Goal: Information Seeking & Learning: Learn about a topic

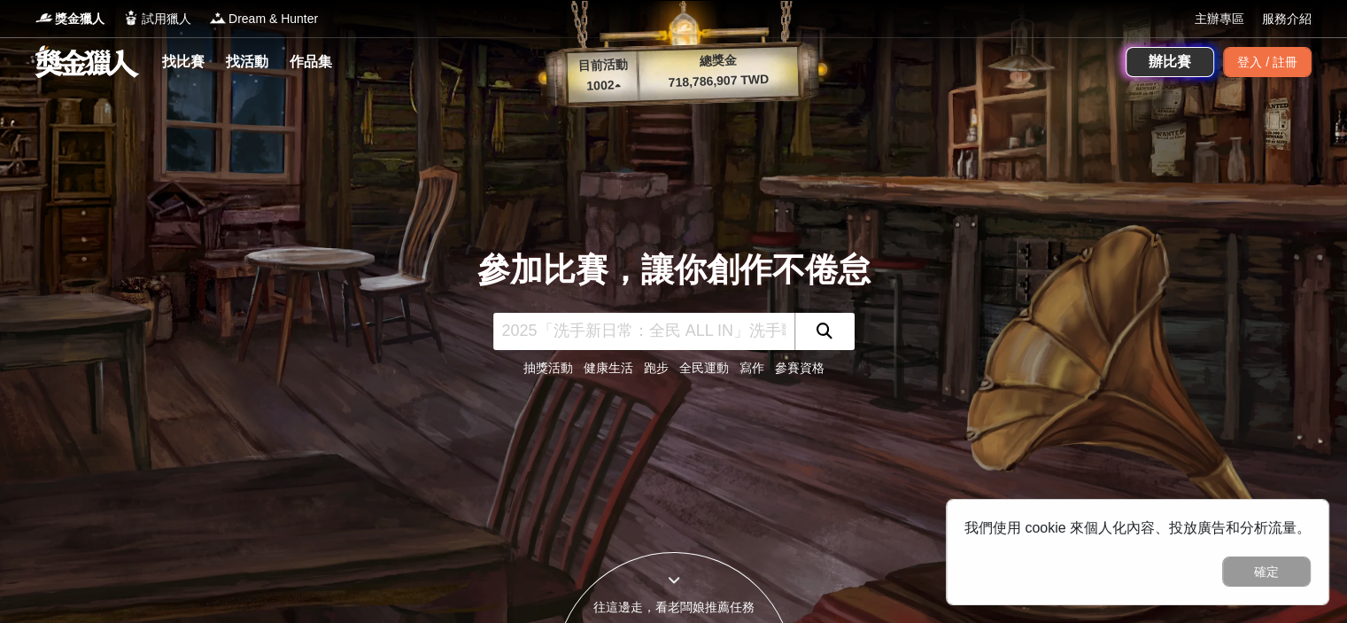
click at [545, 365] on link "抽獎活動" at bounding box center [548, 367] width 50 height 14
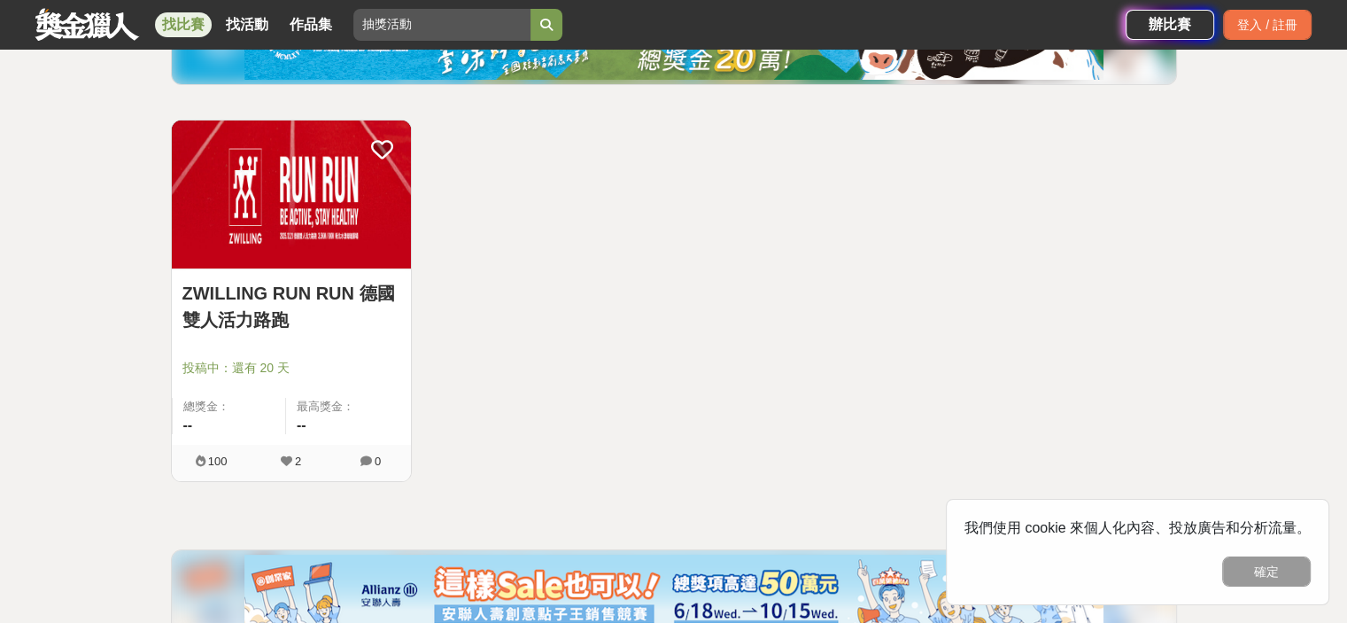
scroll to position [266, 0]
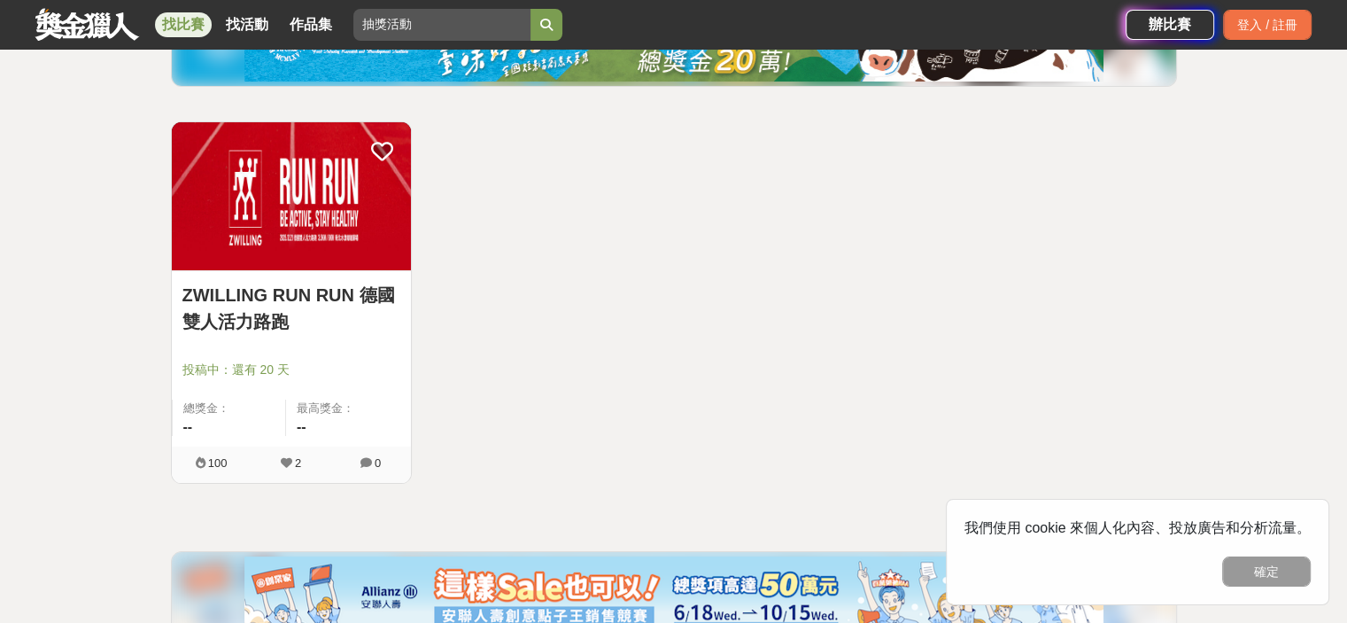
click at [245, 231] on img at bounding box center [291, 196] width 239 height 148
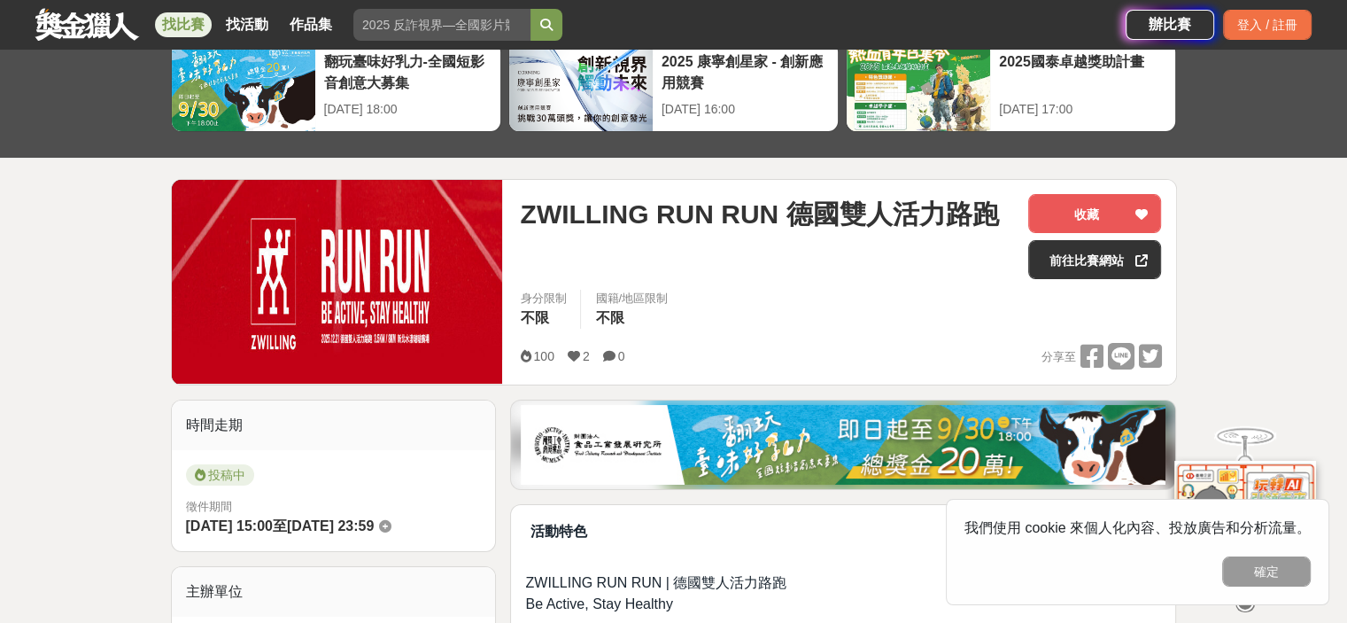
scroll to position [89, 0]
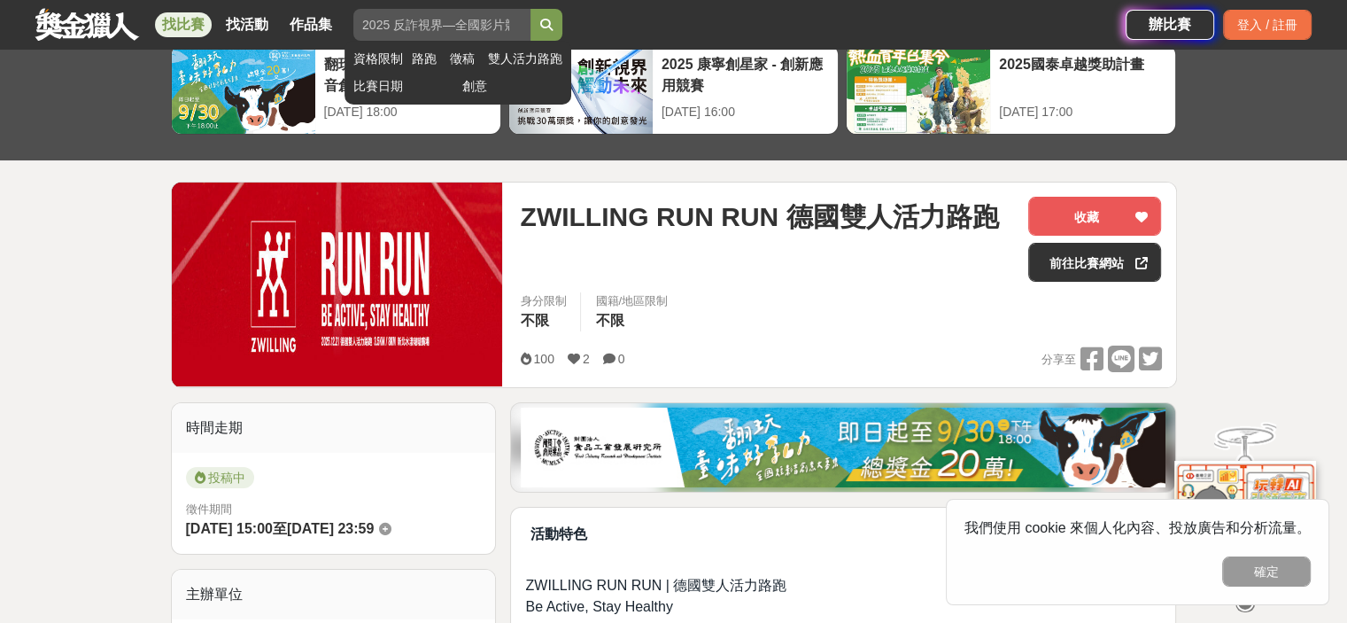
click at [380, 29] on input "抽獎活動" at bounding box center [441, 25] width 177 height 32
click at [553, 20] on icon "submit" at bounding box center [546, 25] width 12 height 12
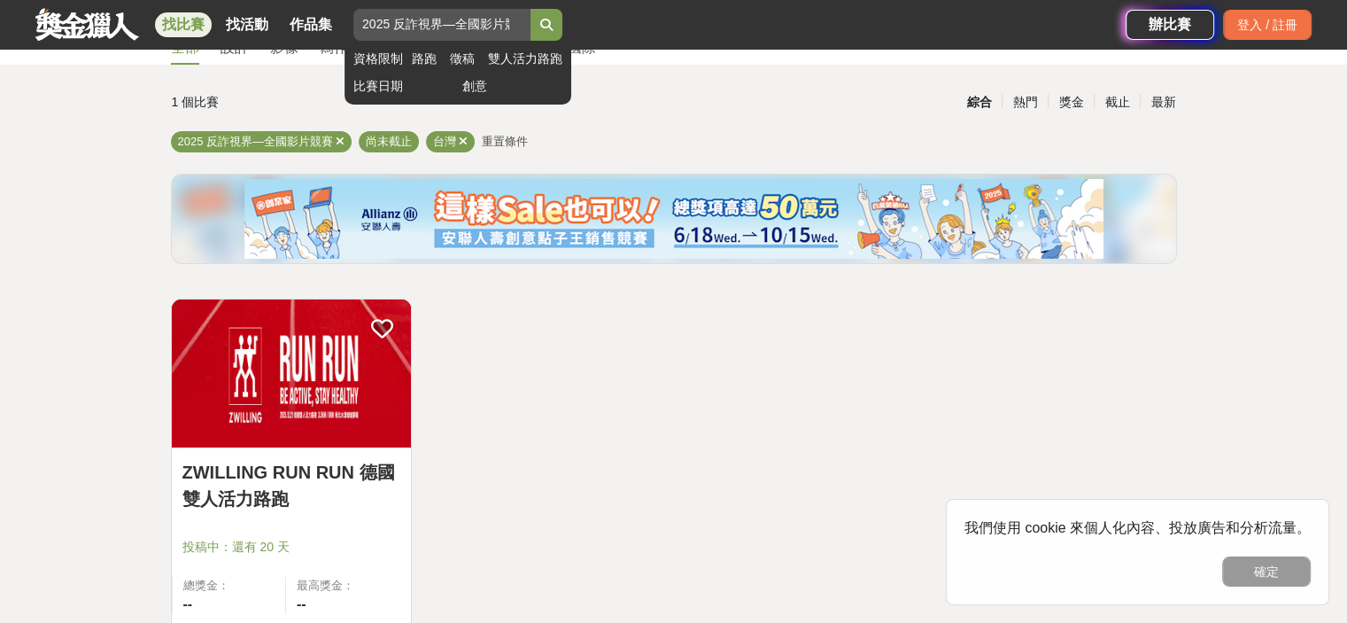
click at [553, 24] on icon "submit" at bounding box center [546, 25] width 12 height 12
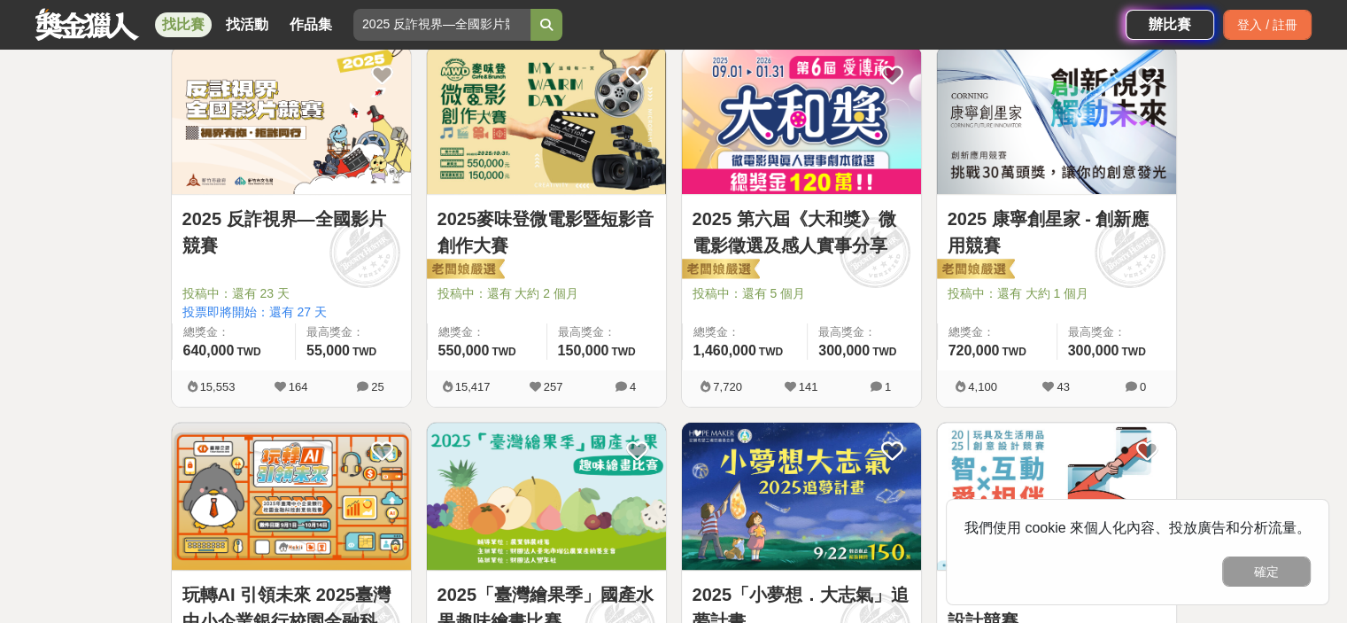
scroll to position [89, 0]
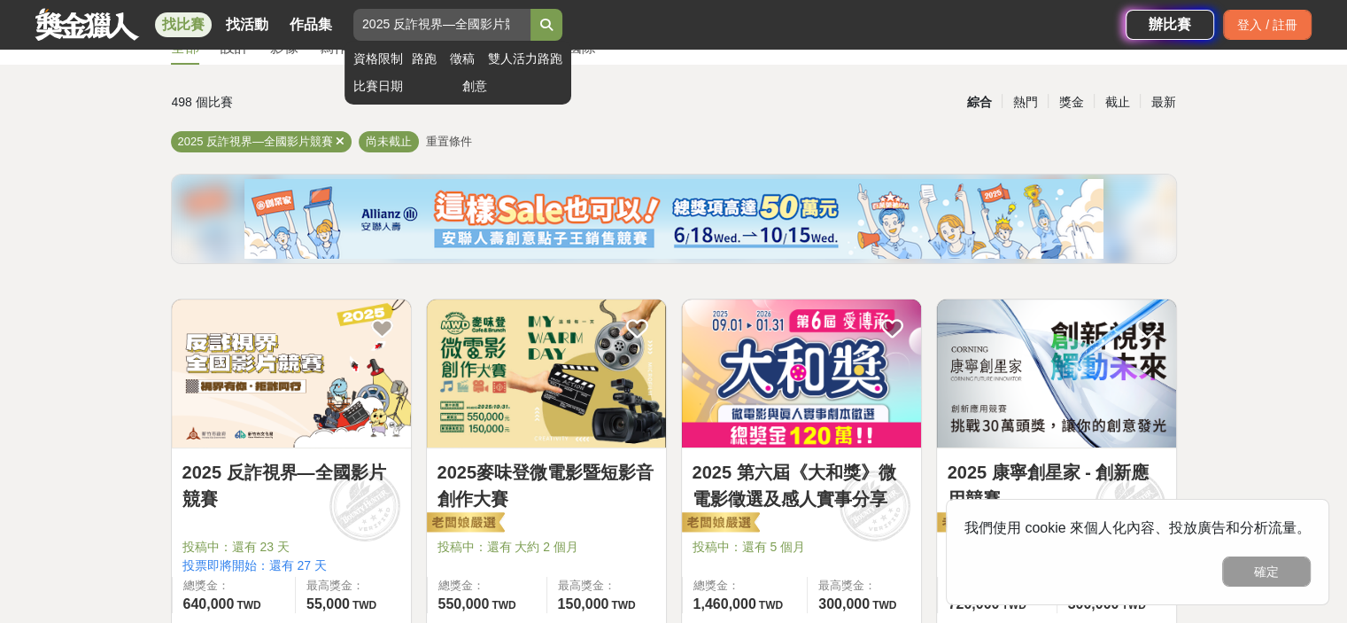
click at [406, 19] on input "抽獎活動" at bounding box center [441, 25] width 177 height 32
drag, startPoint x: 370, startPoint y: 23, endPoint x: 422, endPoint y: 31, distance: 52.9
click at [426, 31] on input "抽獎活動" at bounding box center [441, 25] width 177 height 32
click at [416, 24] on input "抽獎活動" at bounding box center [441, 25] width 177 height 32
drag, startPoint x: 360, startPoint y: 25, endPoint x: 423, endPoint y: 27, distance: 62.9
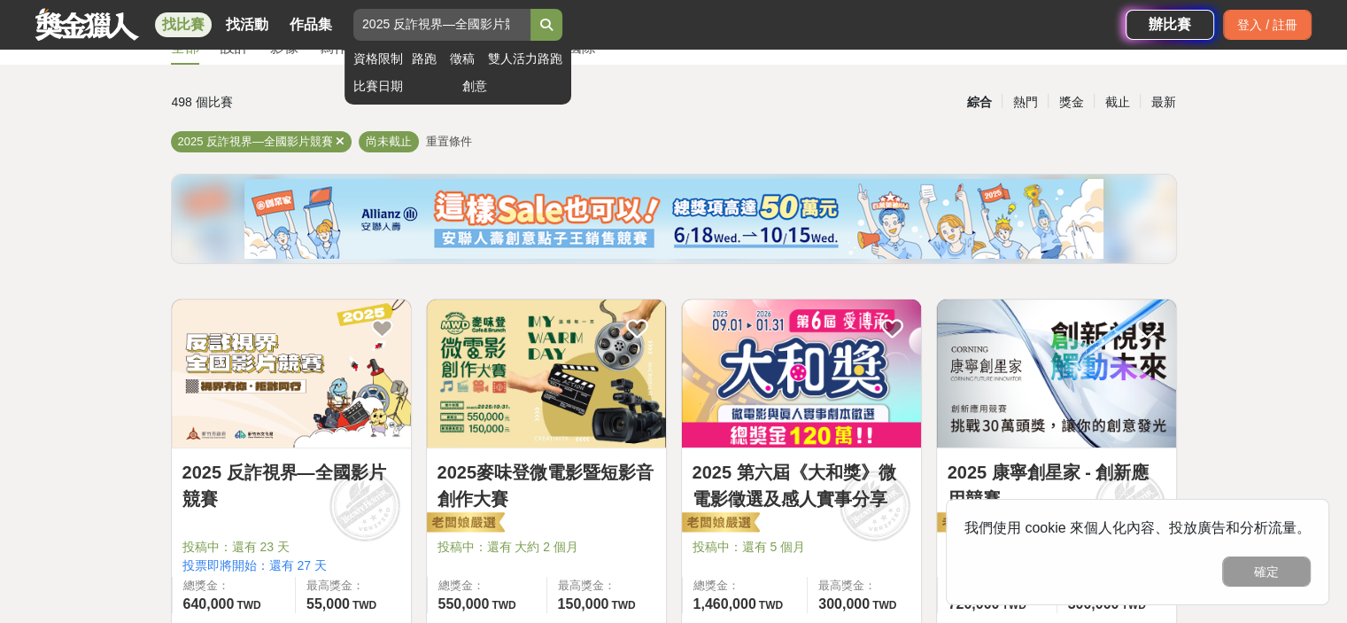
click at [425, 27] on input "抽獎活動" at bounding box center [441, 25] width 177 height 32
click at [553, 24] on icon "submit" at bounding box center [546, 25] width 12 height 12
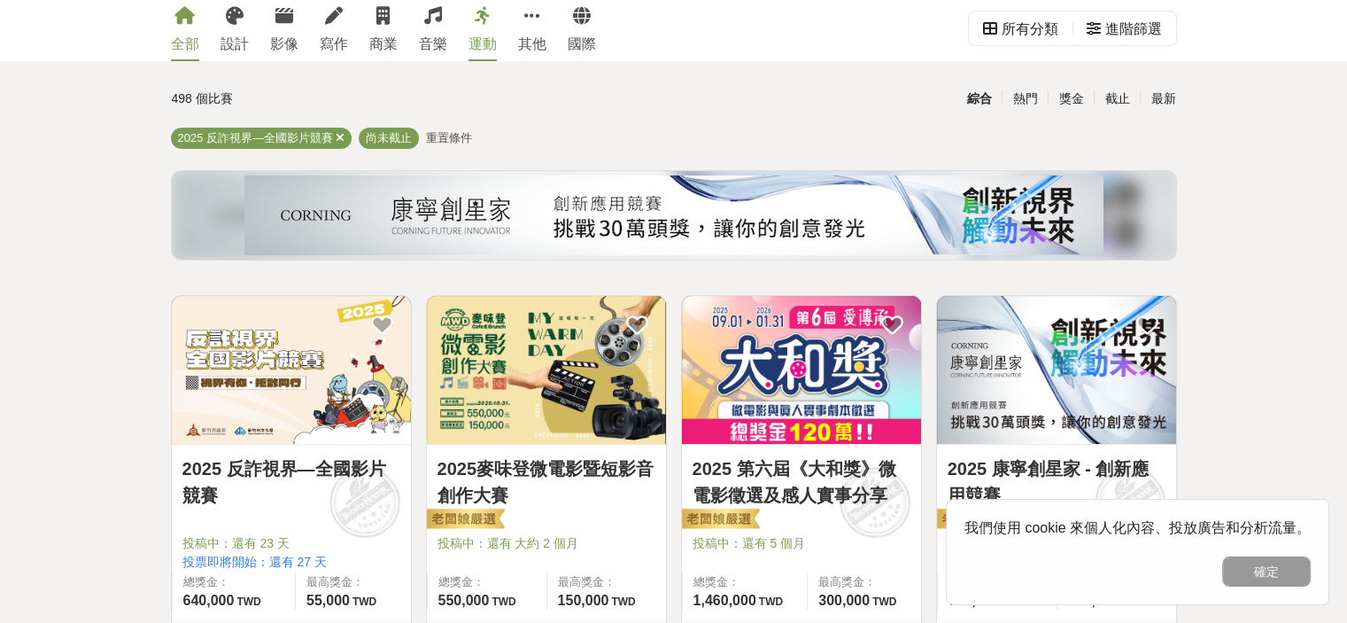
scroll to position [0, 0]
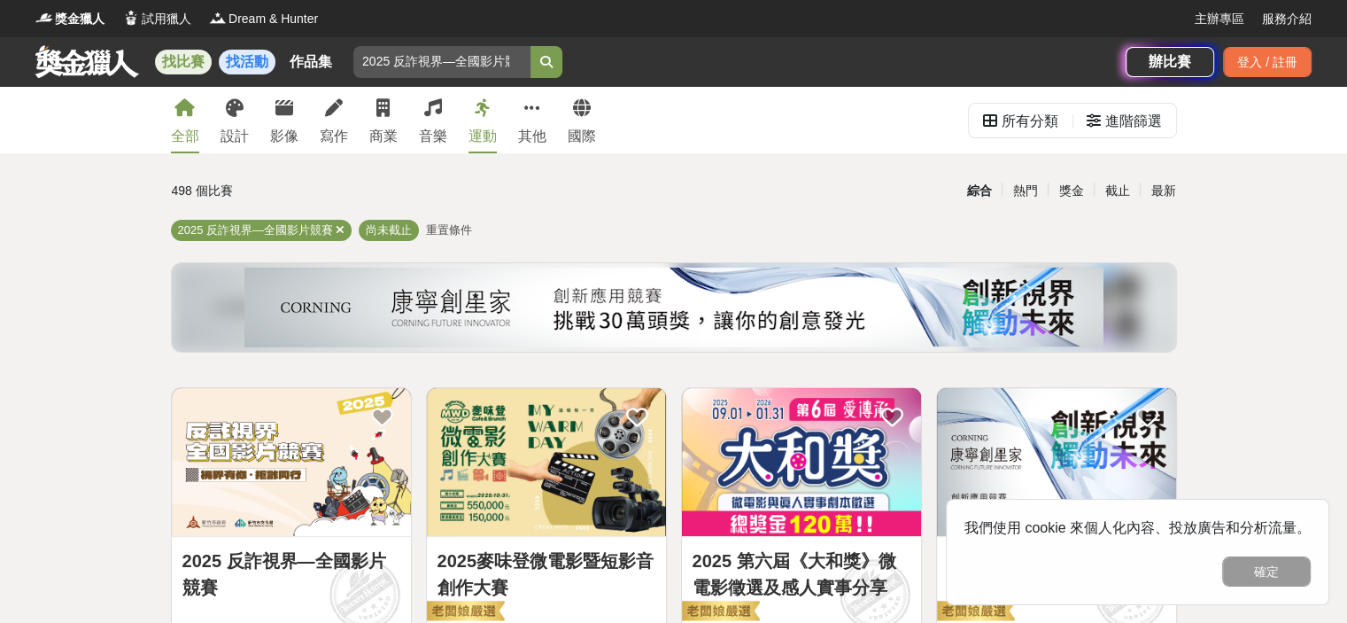
click at [247, 61] on link "找活動" at bounding box center [247, 62] width 57 height 25
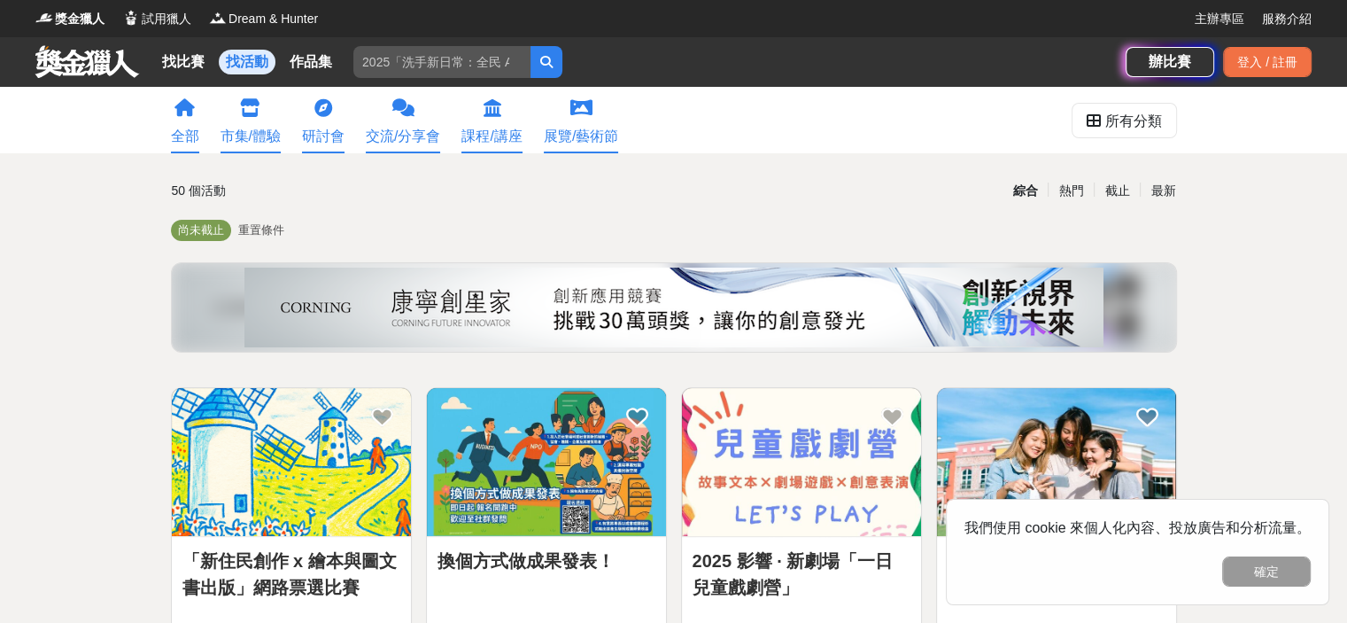
click at [256, 141] on div "市集/體驗" at bounding box center [251, 136] width 60 height 21
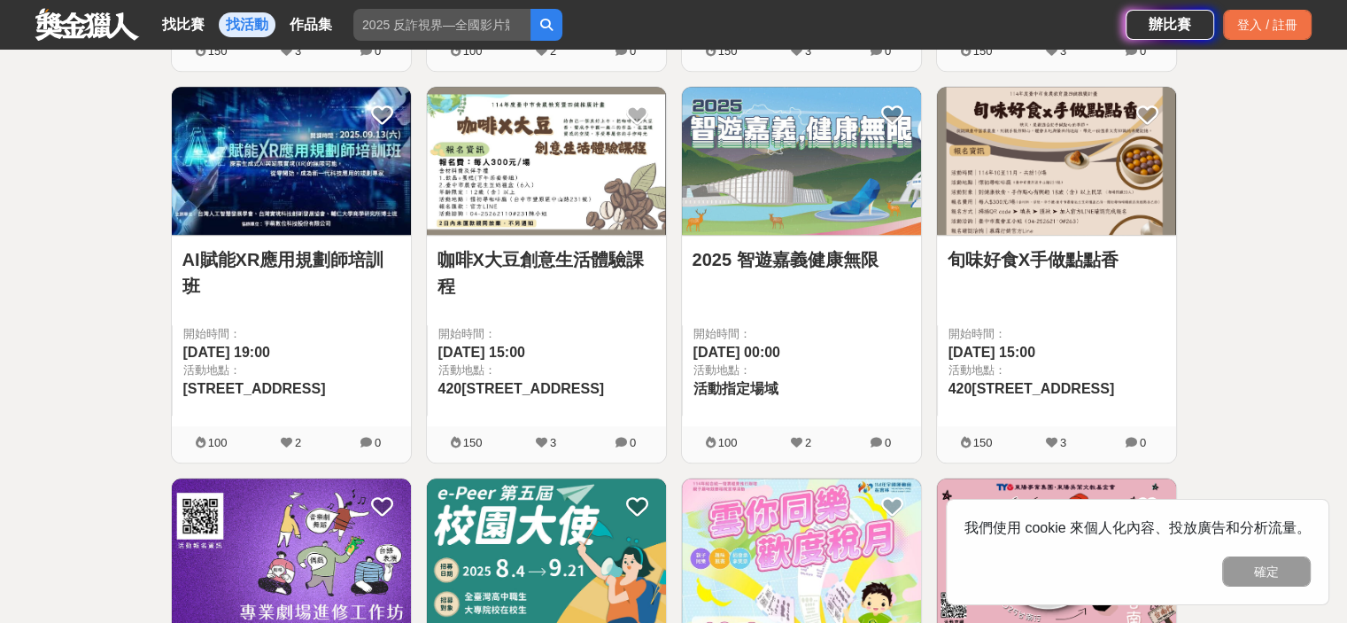
scroll to position [1063, 0]
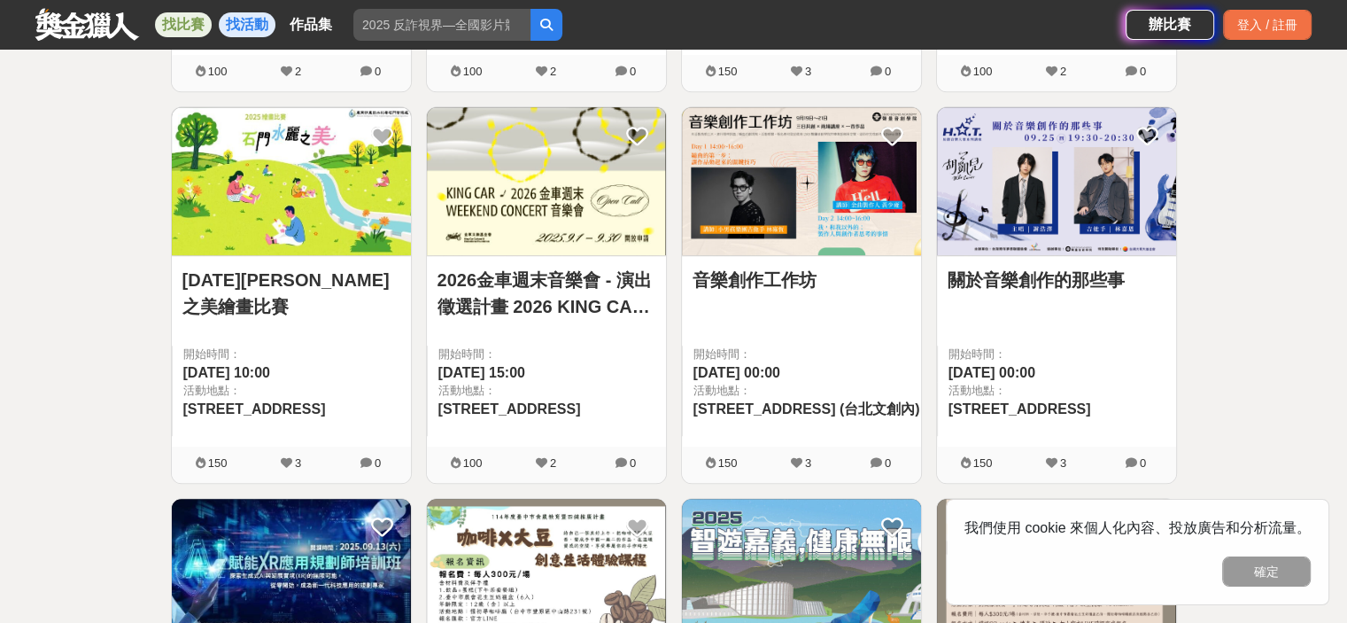
click at [167, 27] on link "找比賽" at bounding box center [183, 24] width 57 height 25
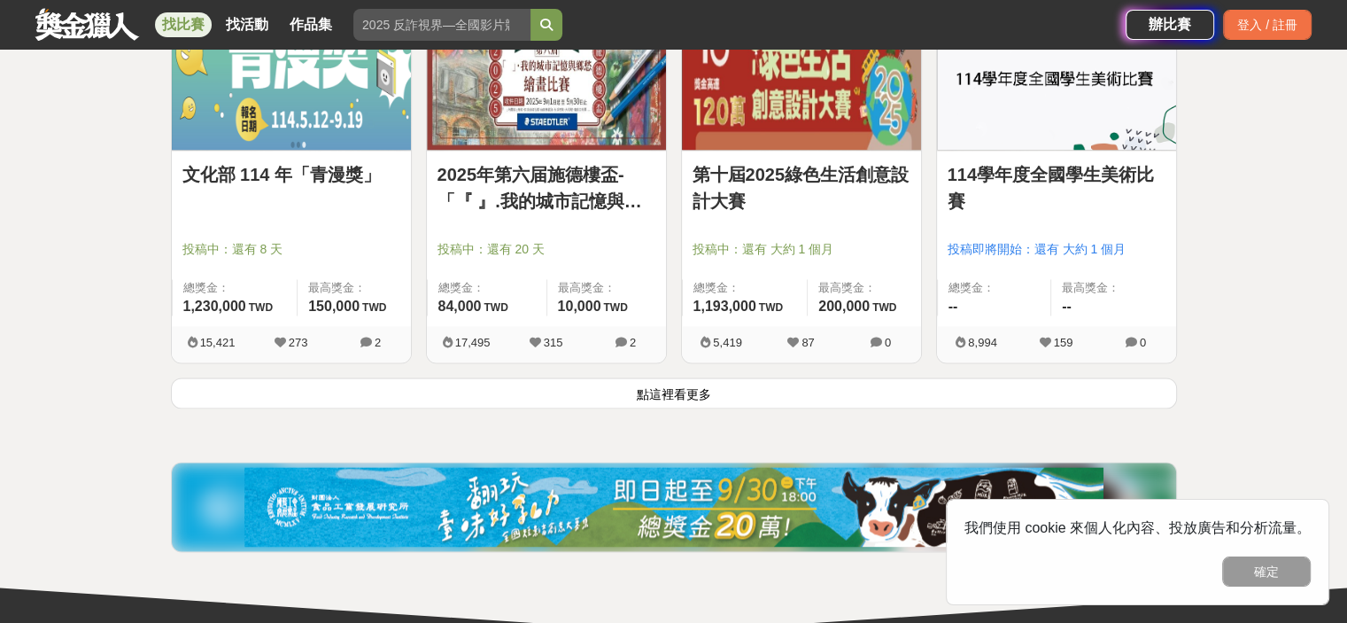
scroll to position [2391, 0]
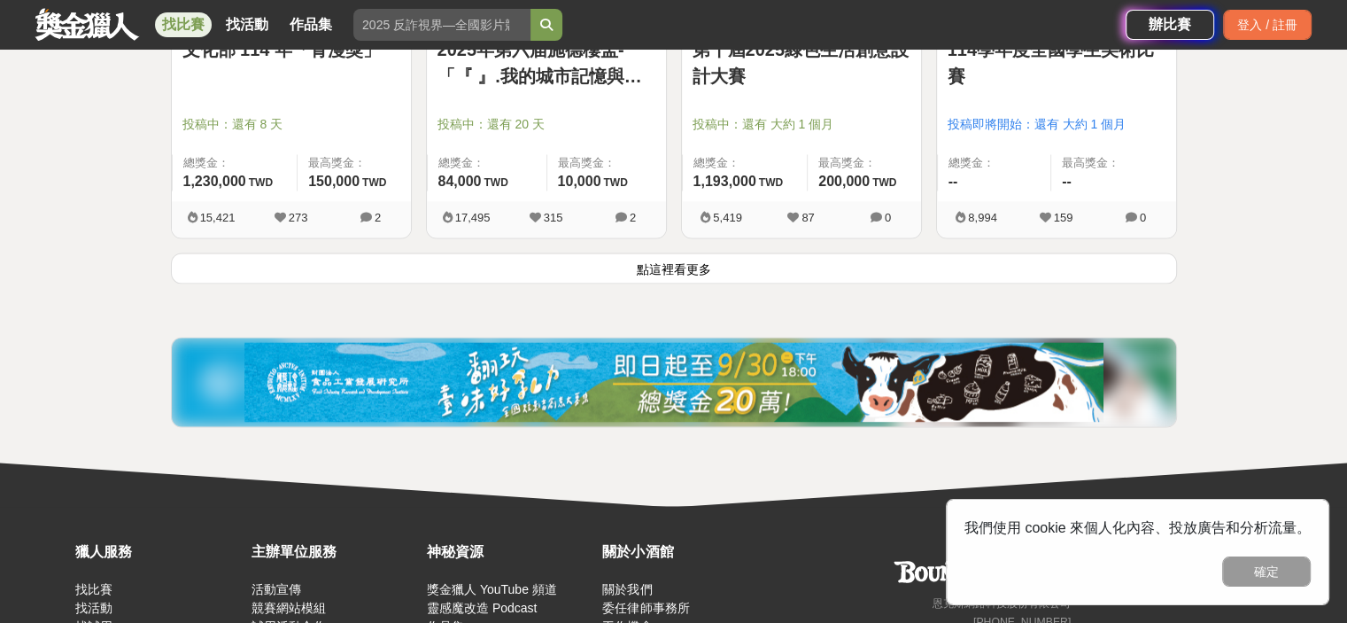
click at [446, 391] on img at bounding box center [673, 382] width 859 height 80
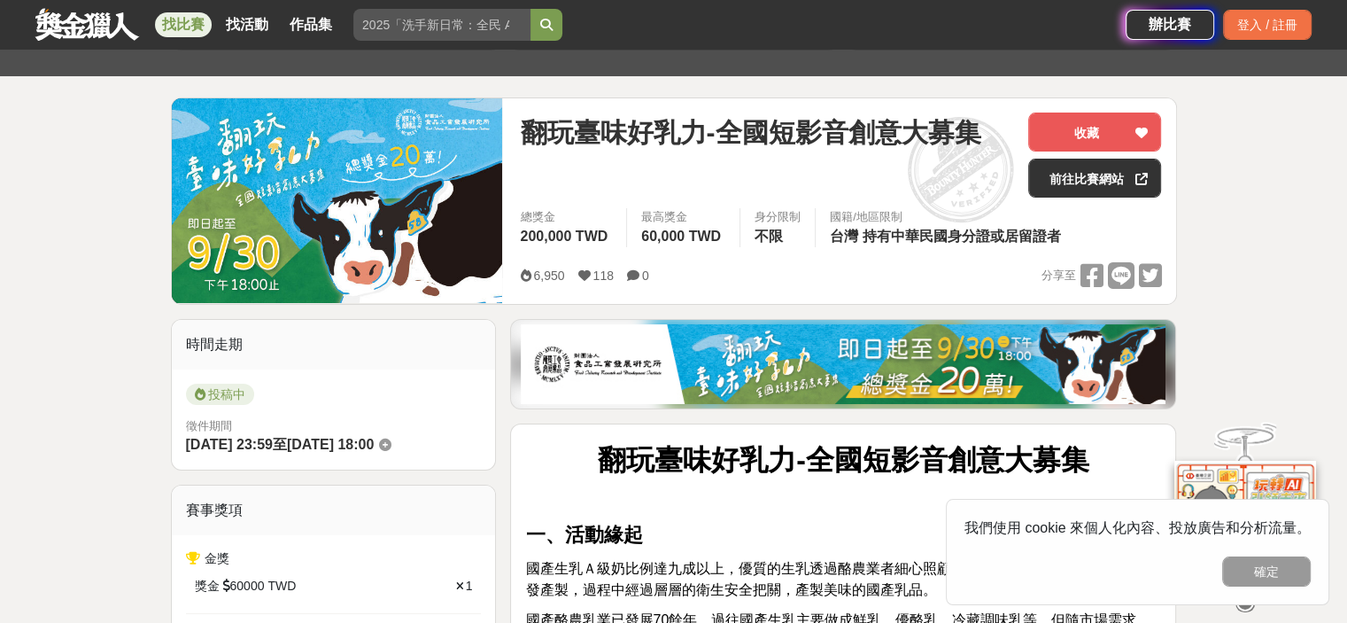
scroll to position [177, 0]
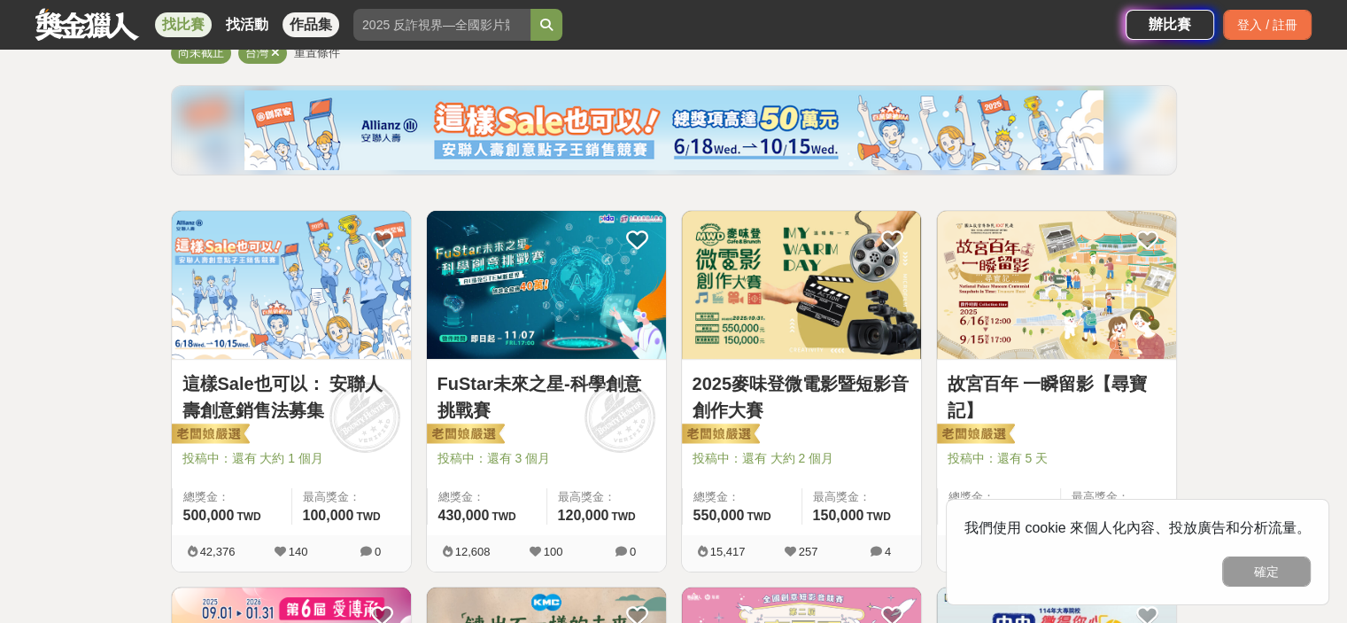
scroll to position [2391, 0]
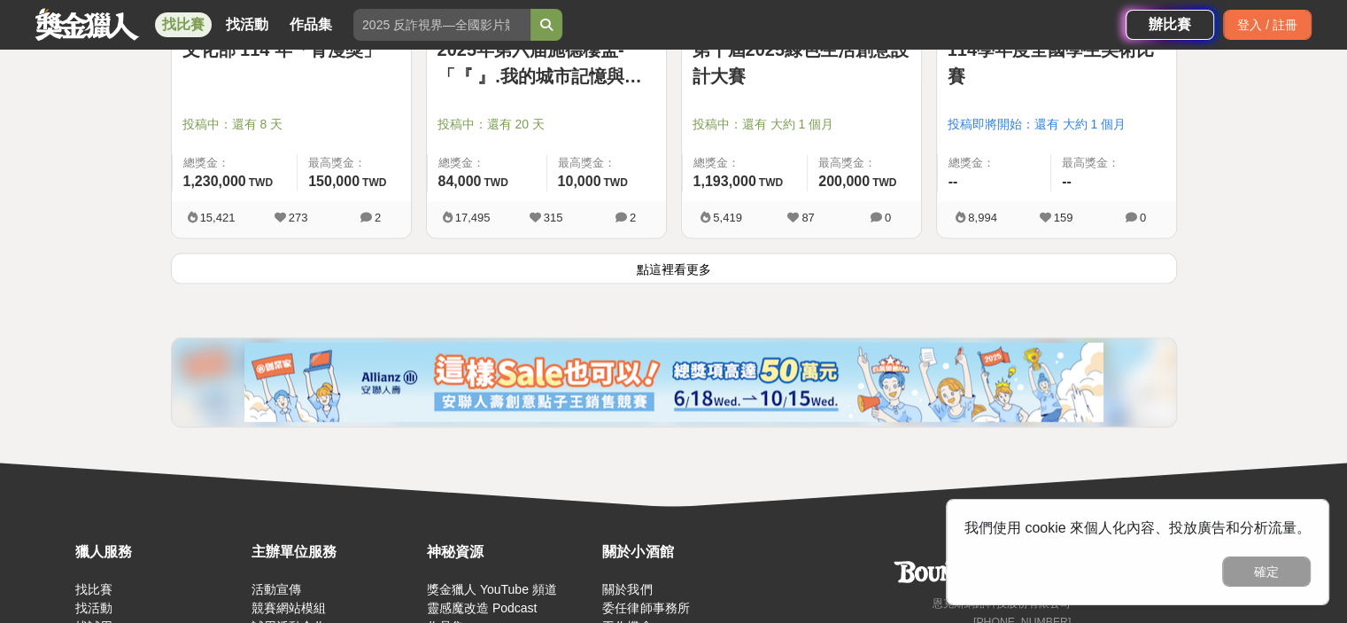
click at [173, 26] on link "找比賽" at bounding box center [183, 24] width 57 height 25
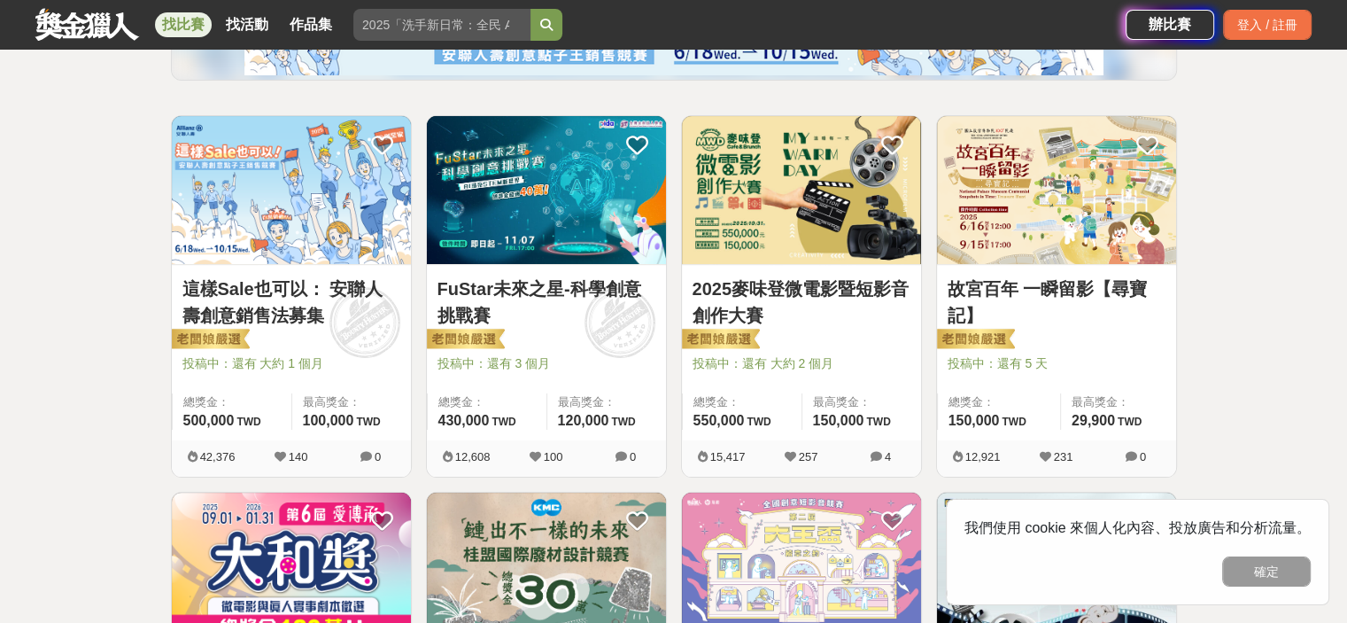
scroll to position [40, 0]
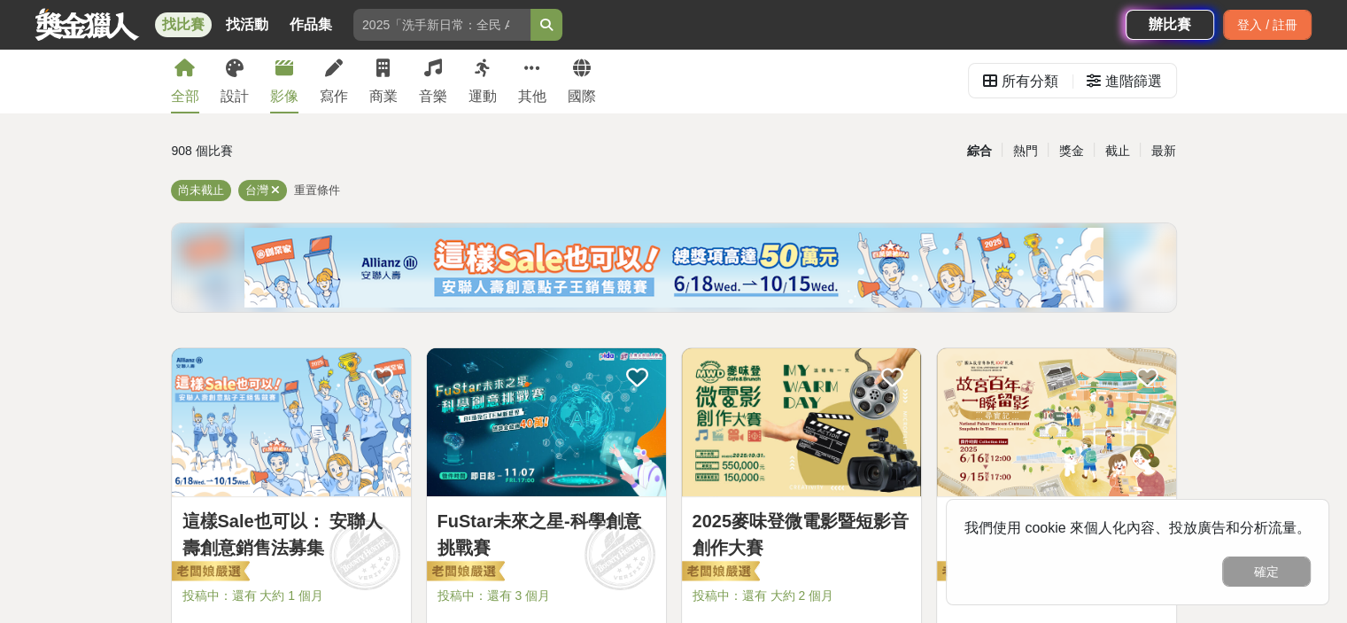
click at [282, 98] on div "影像" at bounding box center [284, 96] width 28 height 21
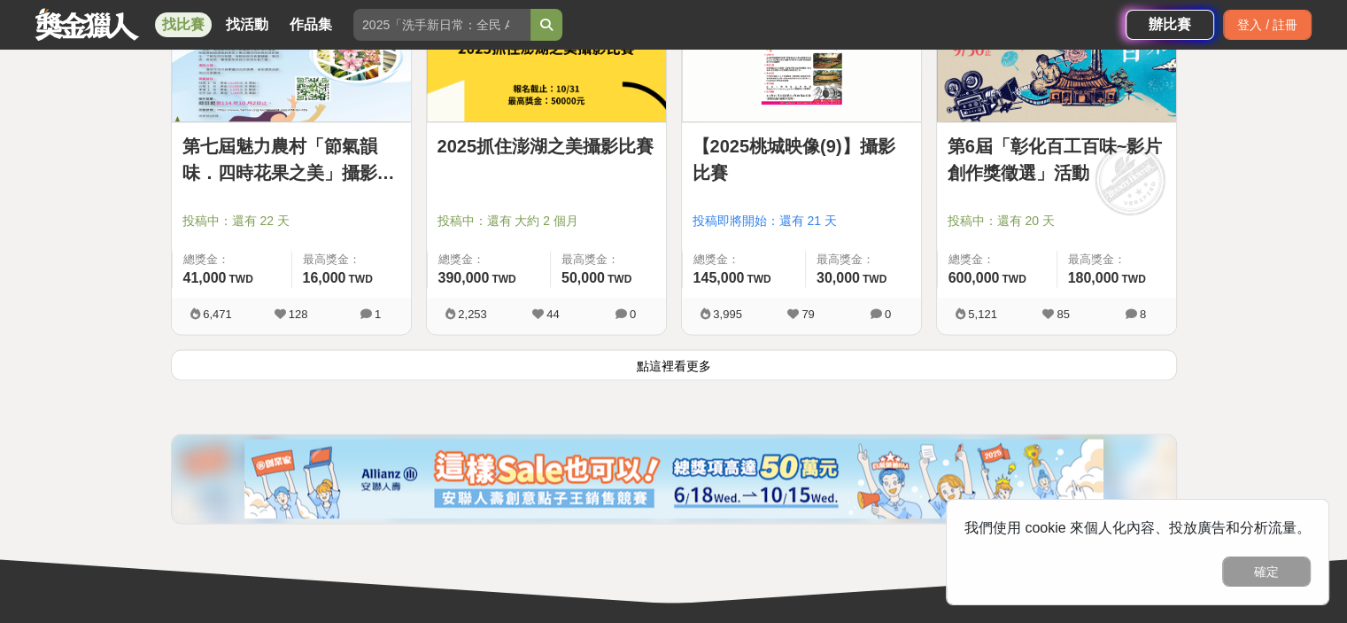
scroll to position [2520, 0]
